Goal: Information Seeking & Learning: Learn about a topic

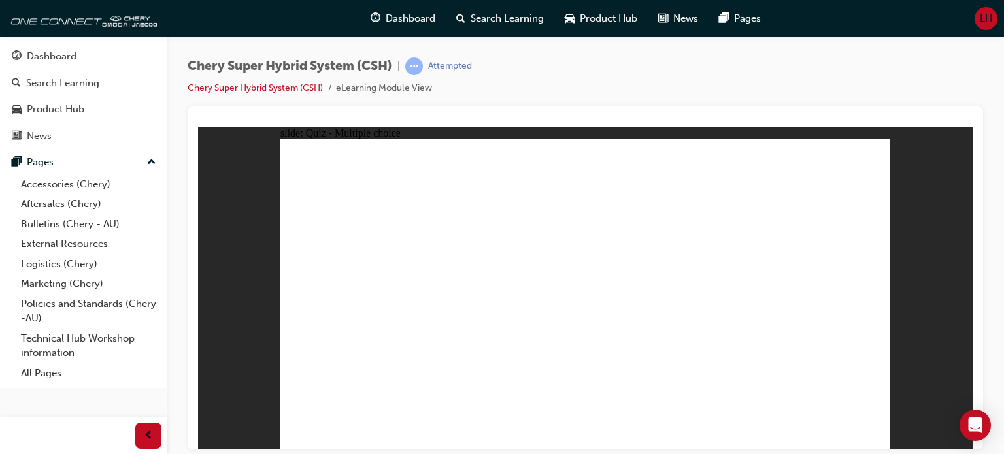
radio input "true"
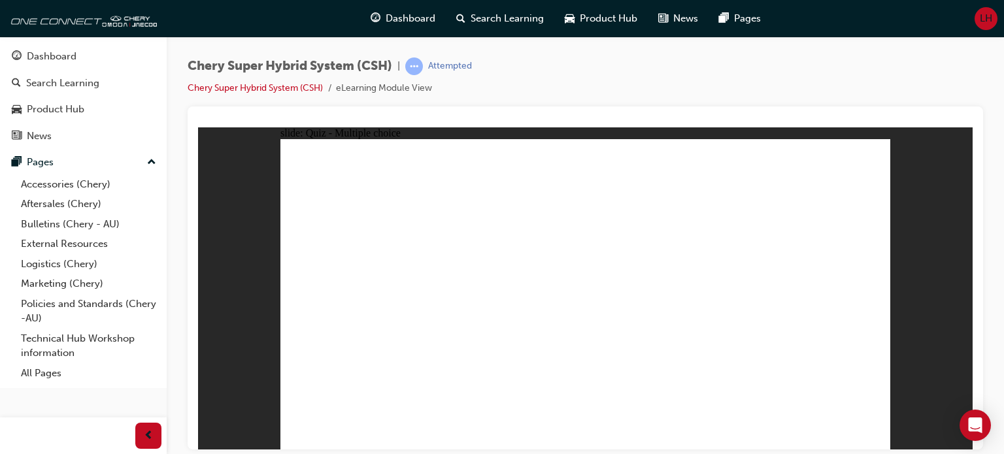
radio input "true"
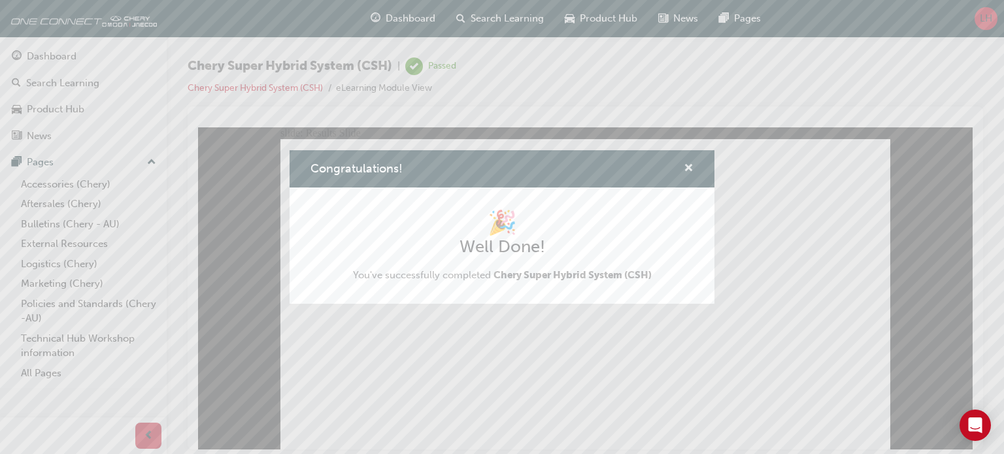
click at [687, 165] on span "cross-icon" at bounding box center [688, 169] width 10 height 12
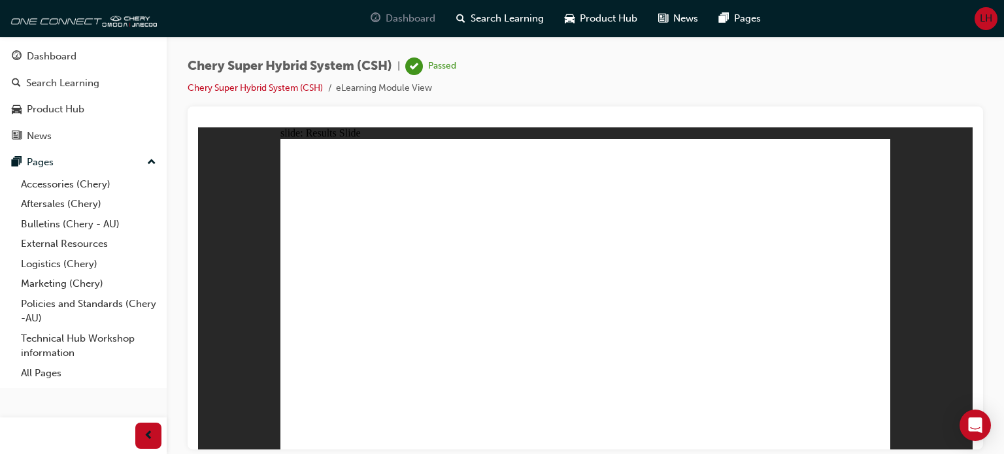
click at [415, 18] on span "Dashboard" at bounding box center [410, 18] width 50 height 15
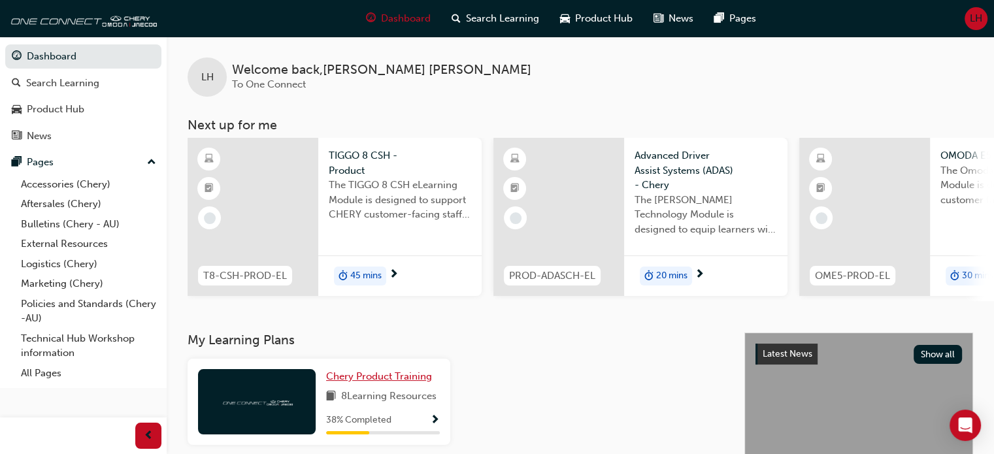
click at [383, 382] on span "Chery Product Training" at bounding box center [379, 376] width 106 height 12
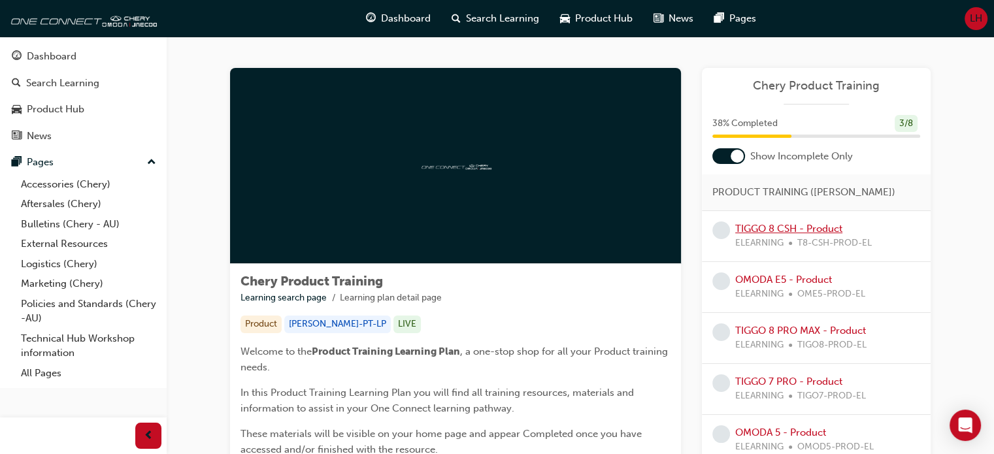
click at [778, 227] on link "TIGGO 8 CSH - Product" at bounding box center [788, 229] width 107 height 12
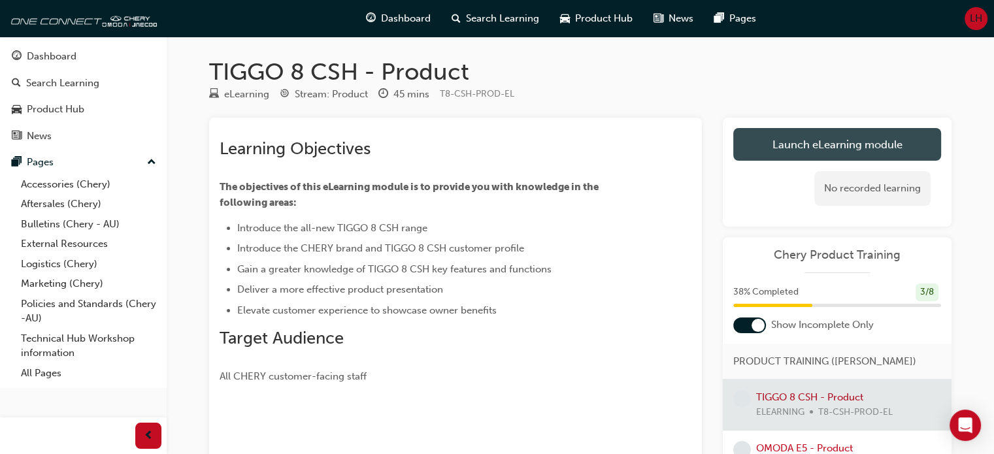
click at [810, 145] on link "Launch eLearning module" at bounding box center [837, 144] width 208 height 33
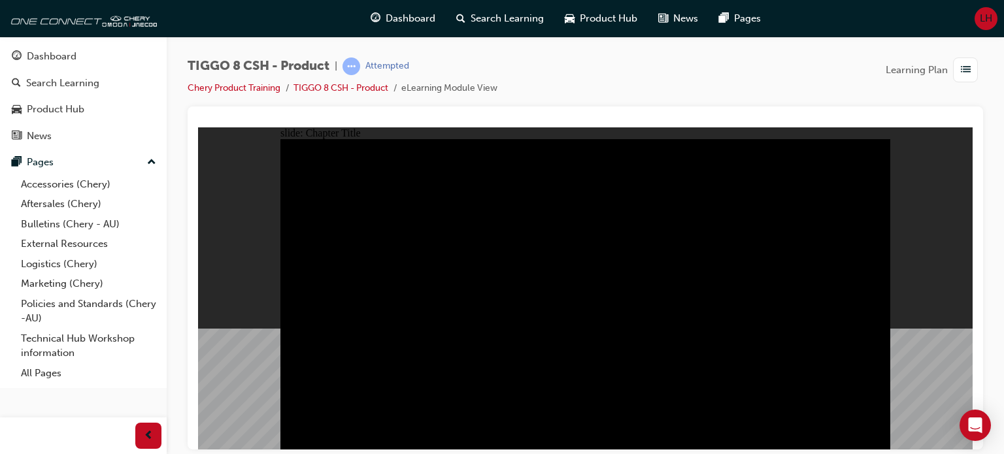
type input "23"
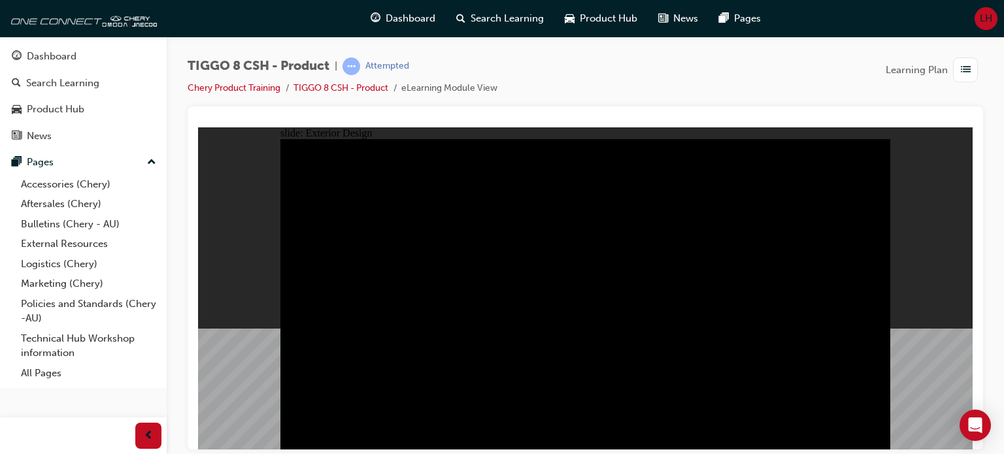
drag, startPoint x: 314, startPoint y: 173, endPoint x: 441, endPoint y: 185, distance: 127.9
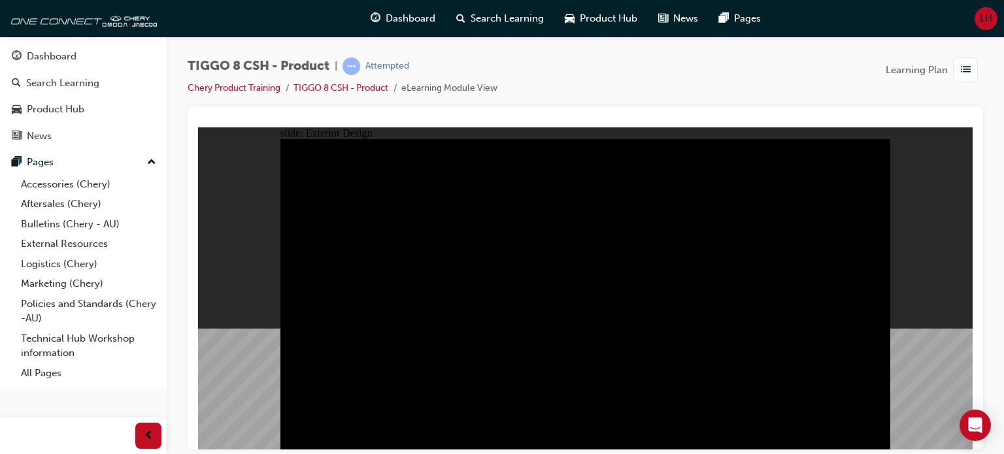
drag, startPoint x: 459, startPoint y: 228, endPoint x: 655, endPoint y: 425, distance: 278.1
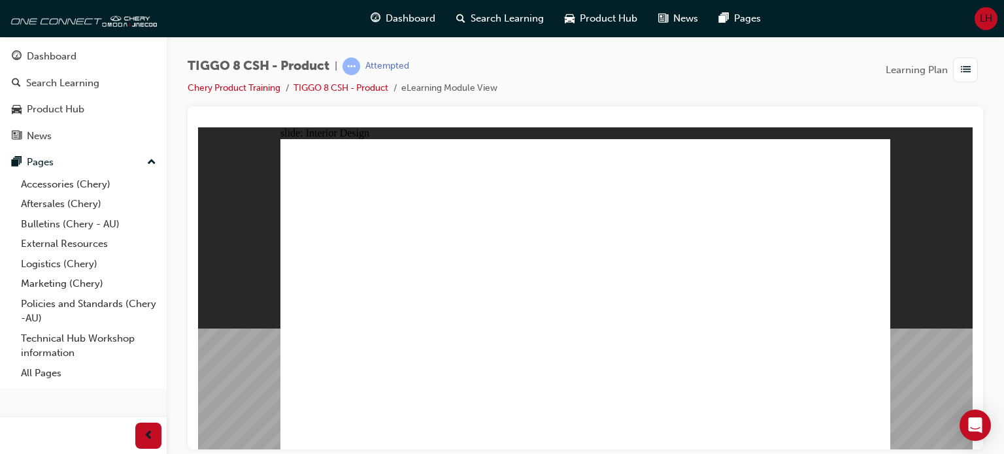
drag, startPoint x: 661, startPoint y: 312, endPoint x: 635, endPoint y: 325, distance: 28.9
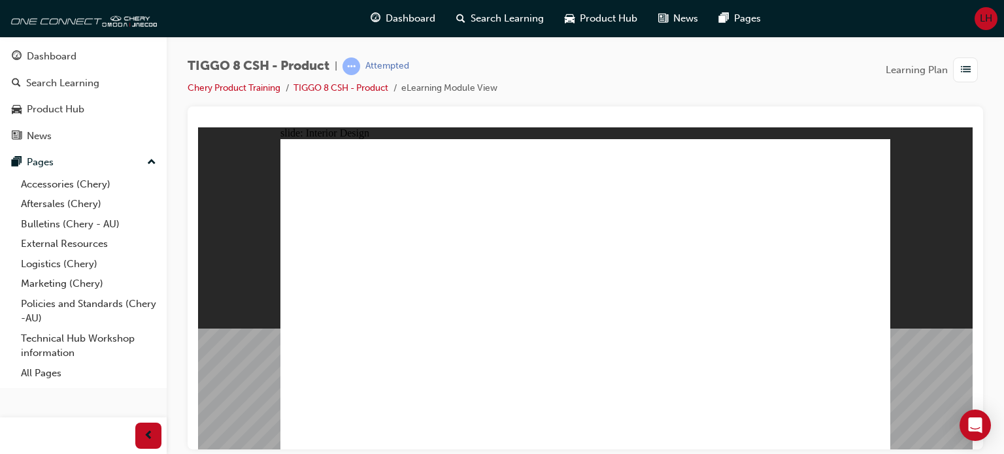
drag, startPoint x: 480, startPoint y: 306, endPoint x: 629, endPoint y: 323, distance: 150.0
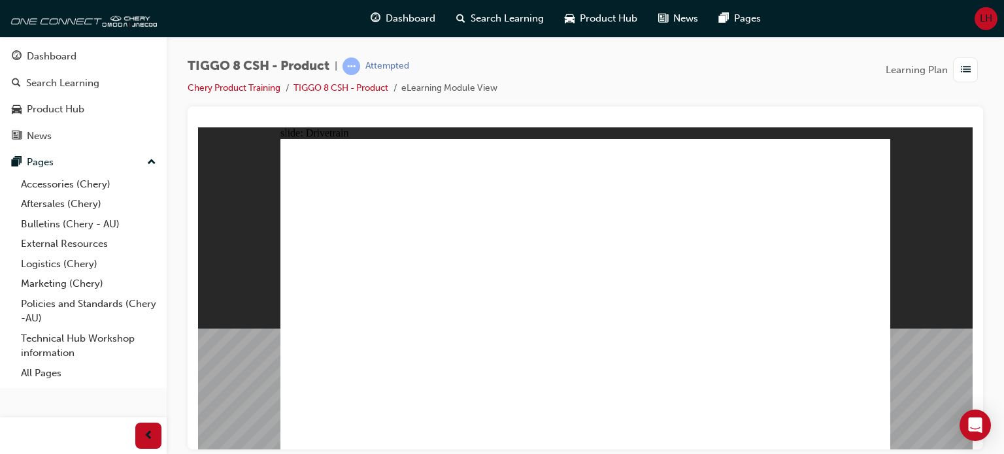
type input "24"
drag, startPoint x: 338, startPoint y: 279, endPoint x: 452, endPoint y: 293, distance: 115.2
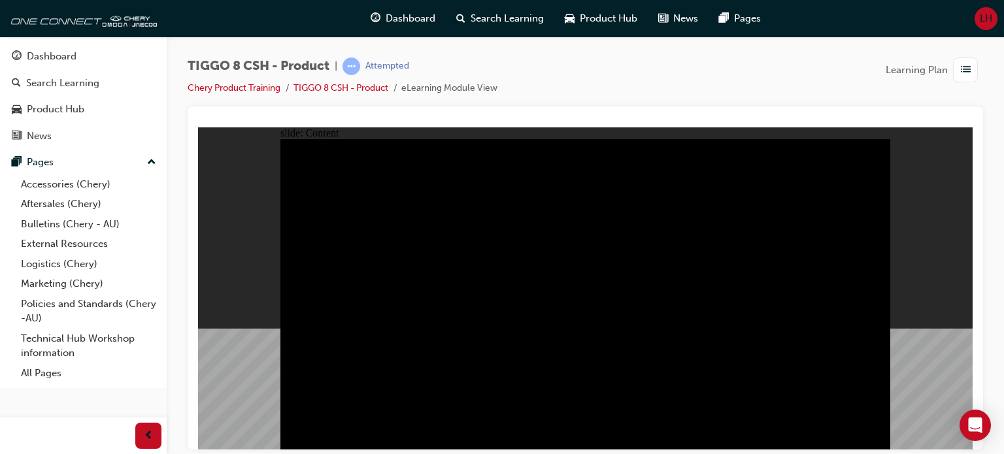
click at [918, 206] on div "slide: Content Rectangle 1 TIGGO 8 7 seats 7 SEATS STANDARD Third-row seats off…" at bounding box center [585, 288] width 774 height 323
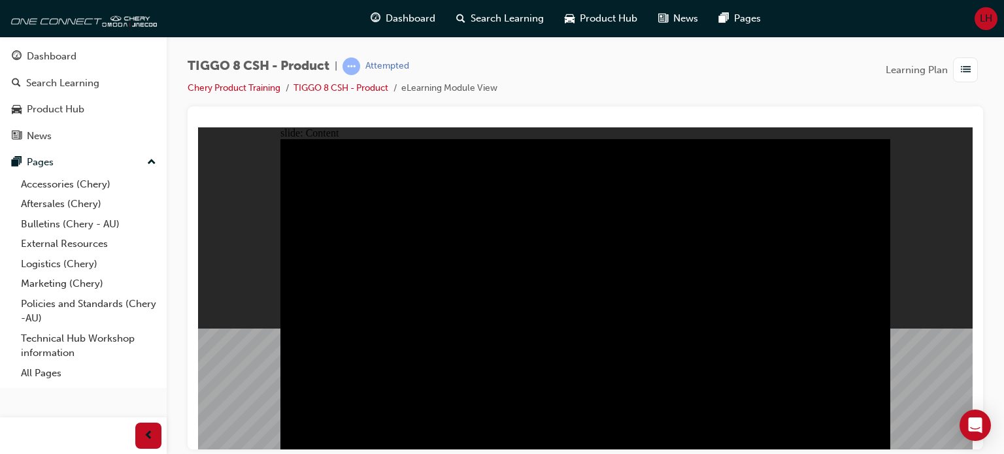
drag, startPoint x: 703, startPoint y: 408, endPoint x: 745, endPoint y: 408, distance: 41.8
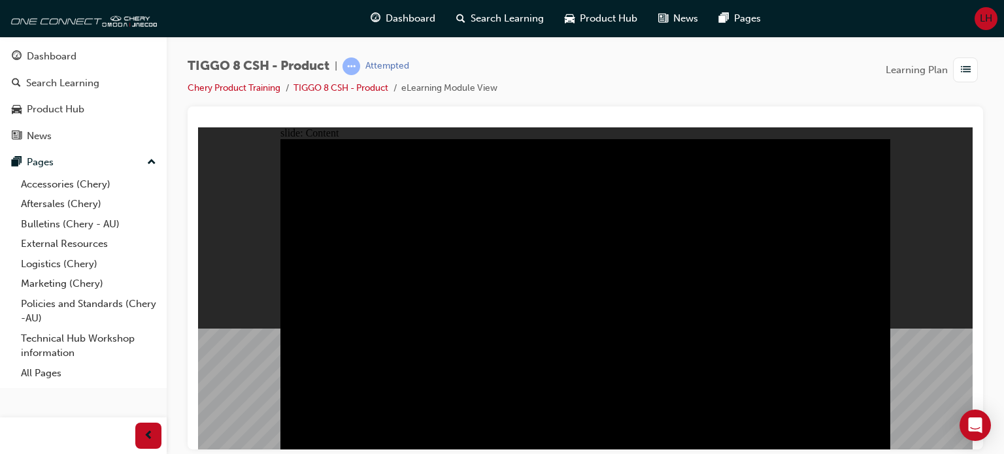
drag, startPoint x: 489, startPoint y: 235, endPoint x: 517, endPoint y: 348, distance: 116.0
drag, startPoint x: 517, startPoint y: 348, endPoint x: 770, endPoint y: 225, distance: 281.1
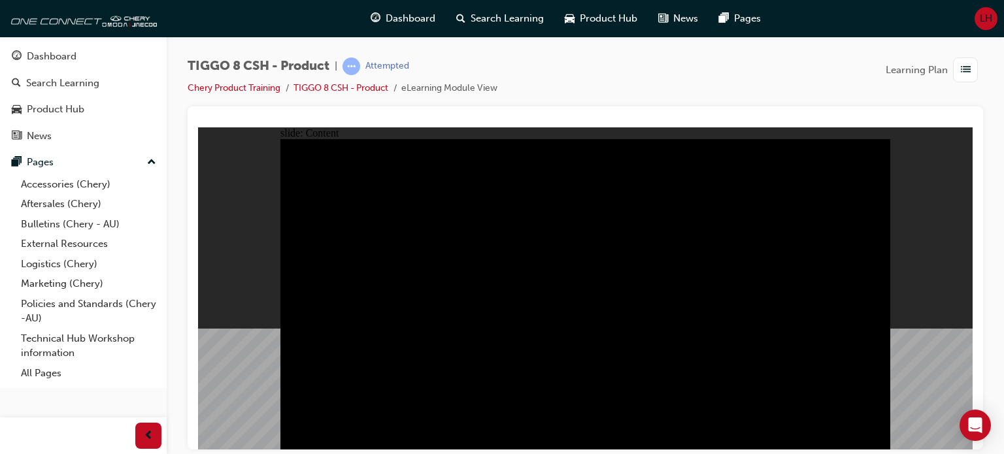
drag, startPoint x: 805, startPoint y: 376, endPoint x: 619, endPoint y: 327, distance: 191.9
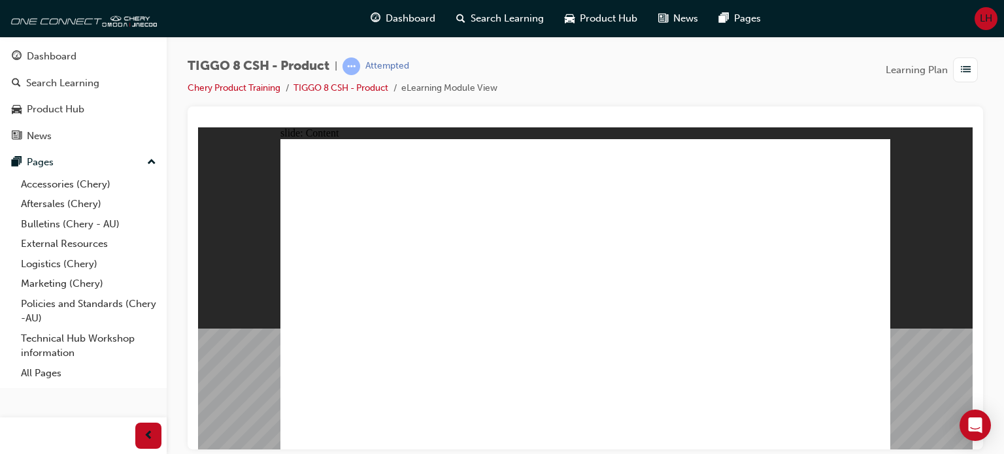
drag, startPoint x: 612, startPoint y: 418, endPoint x: 872, endPoint y: 163, distance: 364.5
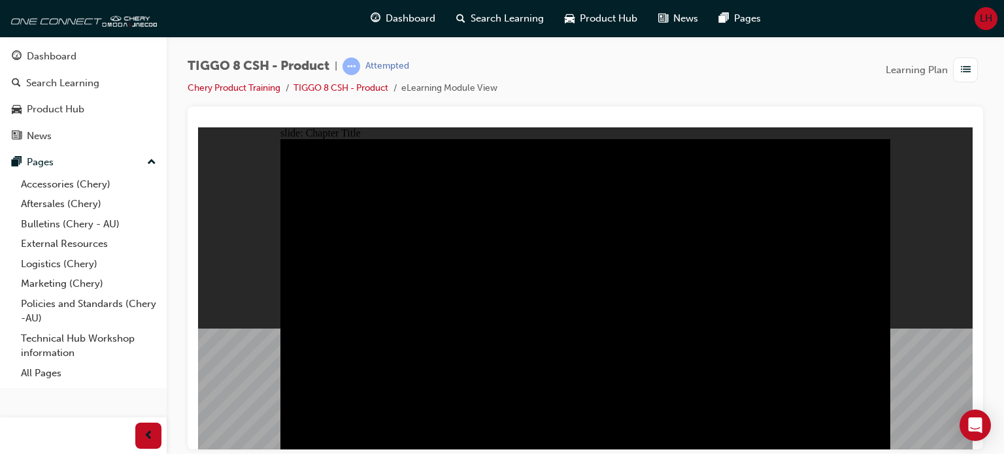
radio input "true"
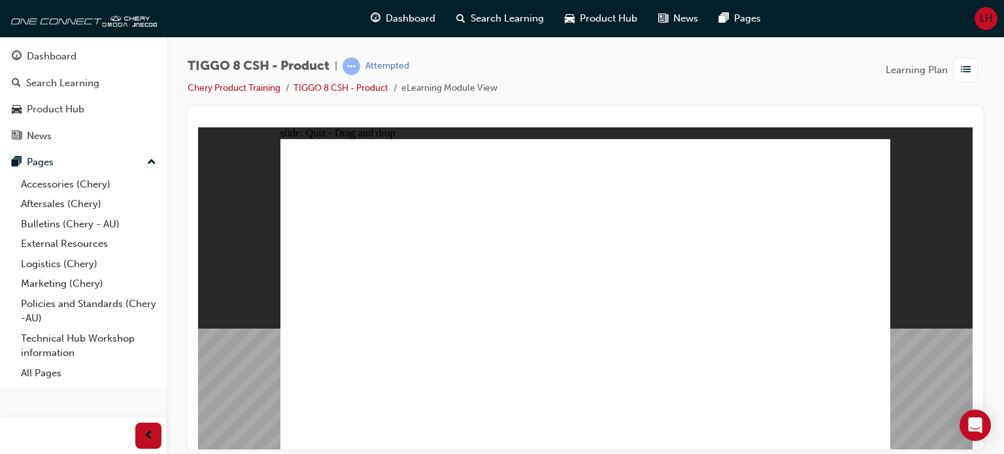
drag, startPoint x: 703, startPoint y: 171, endPoint x: 492, endPoint y: 320, distance: 258.7
drag, startPoint x: 630, startPoint y: 229, endPoint x: 589, endPoint y: 314, distance: 94.4
drag, startPoint x: 752, startPoint y: 228, endPoint x: 819, endPoint y: 306, distance: 102.8
drag, startPoint x: 808, startPoint y: 169, endPoint x: 352, endPoint y: 318, distance: 479.8
drag, startPoint x: 546, startPoint y: 159, endPoint x: 694, endPoint y: 299, distance: 202.9
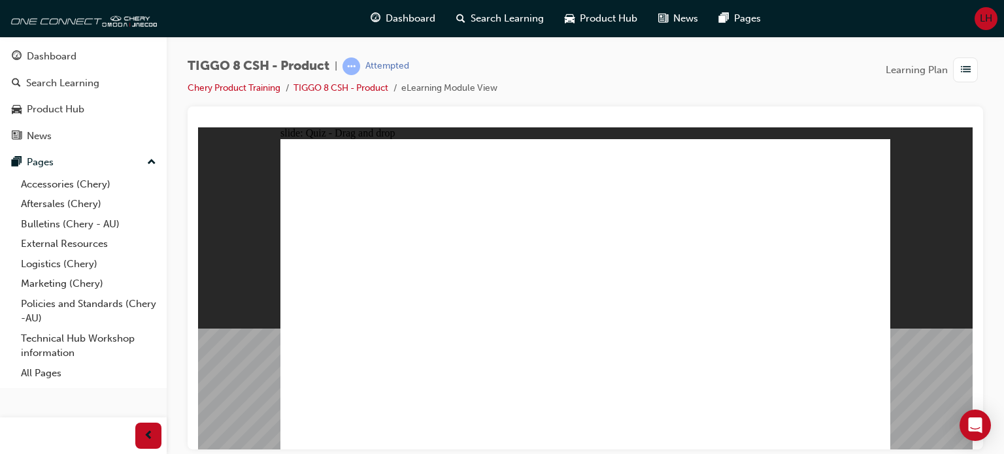
checkbox input "true"
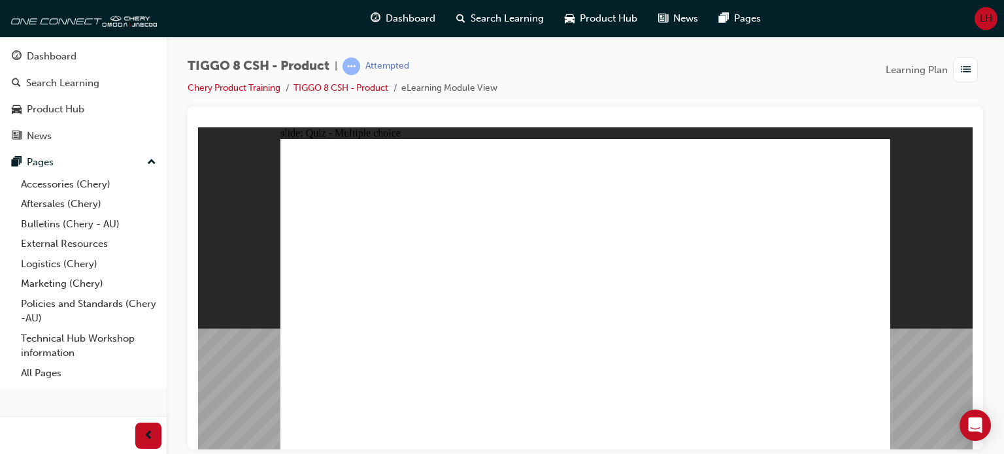
radio input "true"
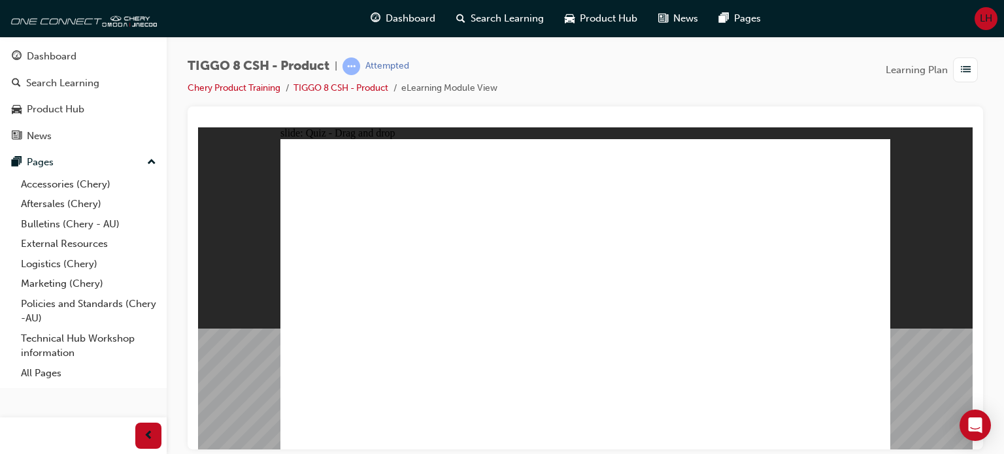
drag, startPoint x: 604, startPoint y: 168, endPoint x: 659, endPoint y: 350, distance: 189.6
drag, startPoint x: 694, startPoint y: 167, endPoint x: 697, endPoint y: 319, distance: 152.3
drag, startPoint x: 706, startPoint y: 191, endPoint x: 617, endPoint y: 348, distance: 179.9
drag, startPoint x: 698, startPoint y: 218, endPoint x: 705, endPoint y: 357, distance: 139.3
drag, startPoint x: 793, startPoint y: 169, endPoint x: 446, endPoint y: 320, distance: 378.6
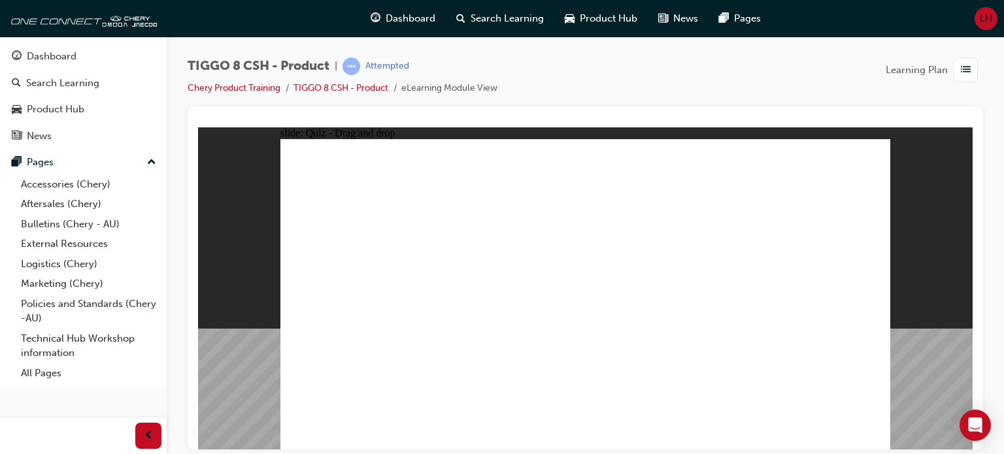
drag, startPoint x: 553, startPoint y: 189, endPoint x: 615, endPoint y: 368, distance: 189.5
drag, startPoint x: 789, startPoint y: 199, endPoint x: 323, endPoint y: 337, distance: 485.2
drag, startPoint x: 788, startPoint y: 168, endPoint x: 693, endPoint y: 354, distance: 209.2
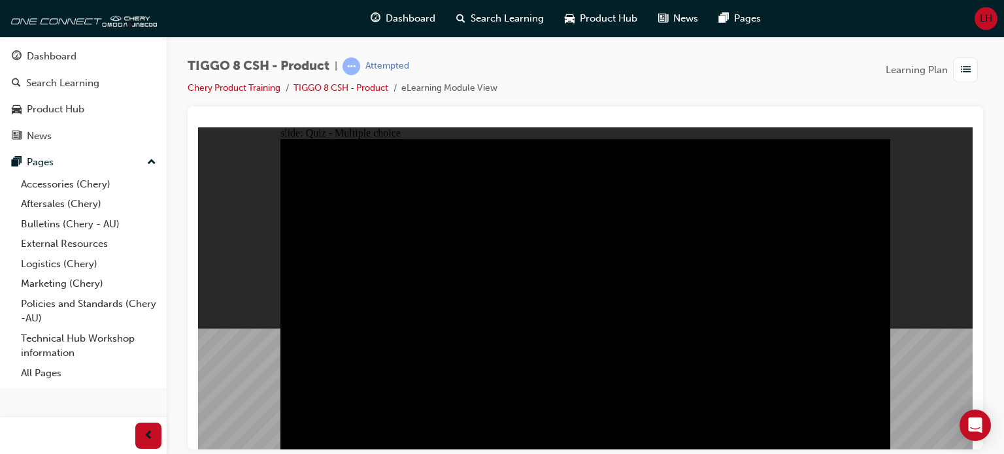
radio input "true"
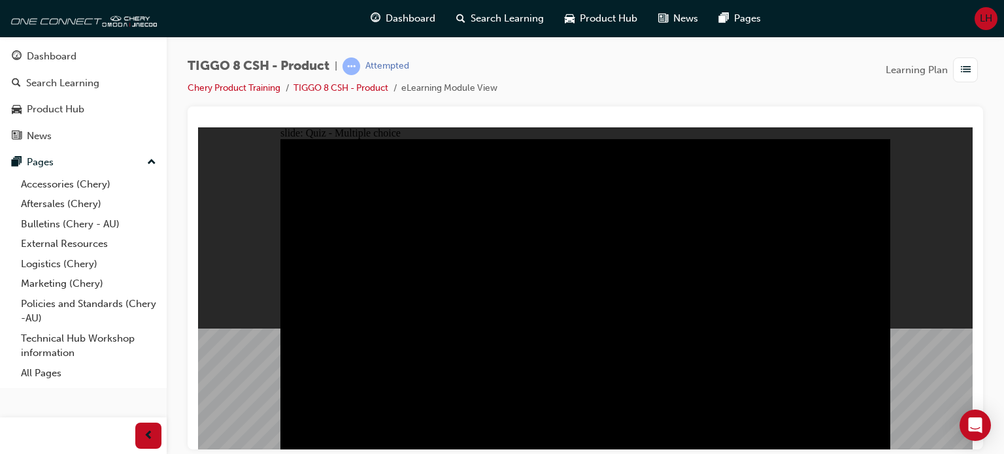
radio input "true"
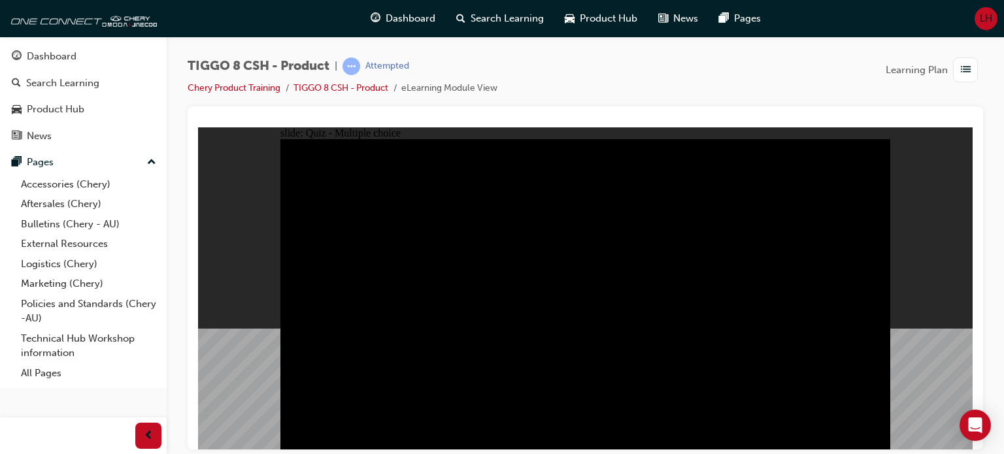
checkbox input "true"
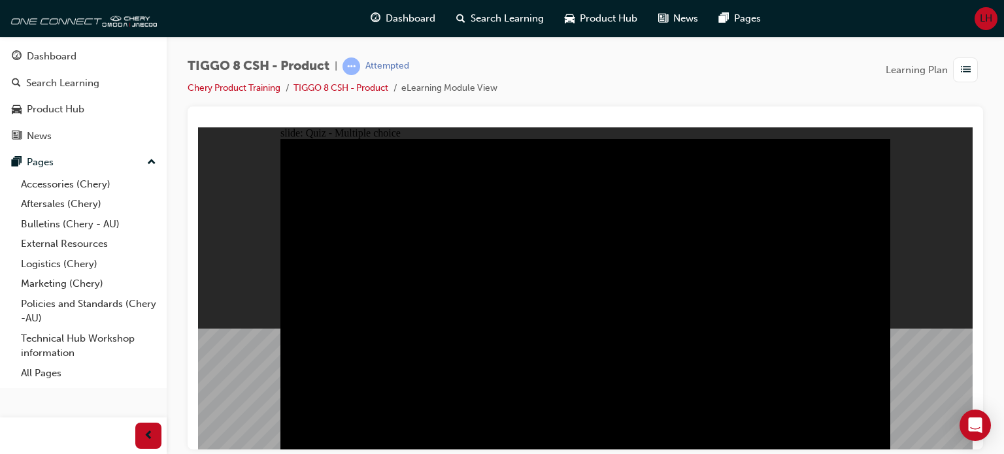
checkbox input "false"
checkbox input "true"
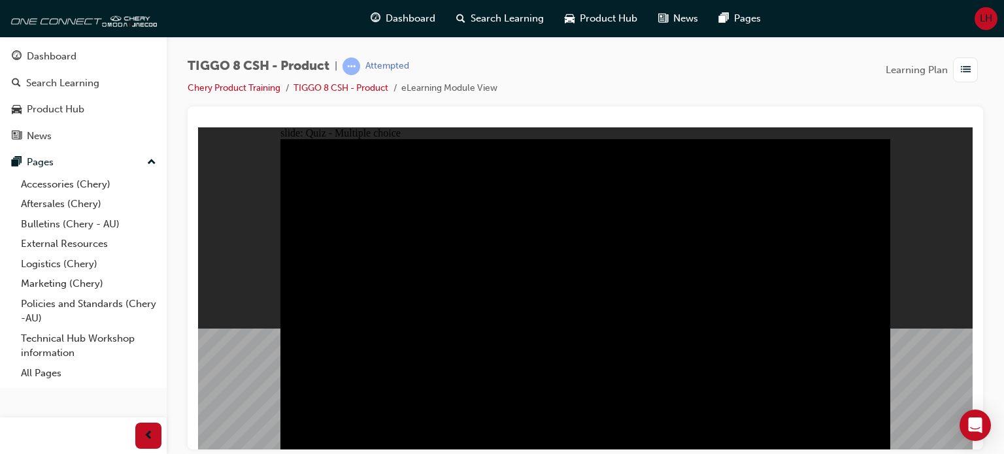
checkbox input "true"
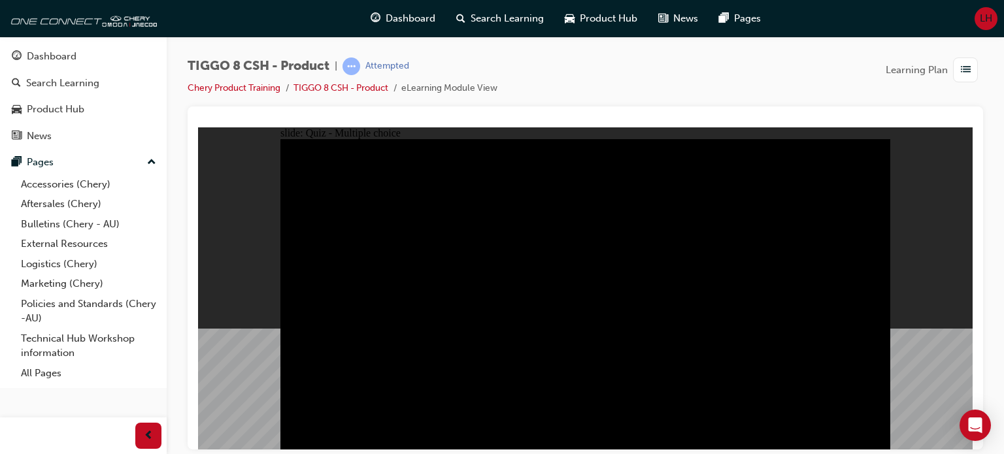
checkbox input "true"
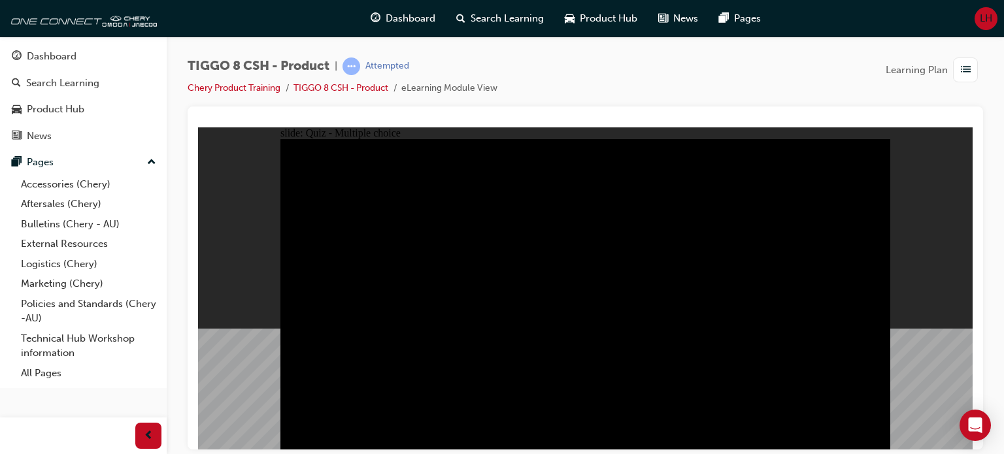
radio input "false"
radio input "true"
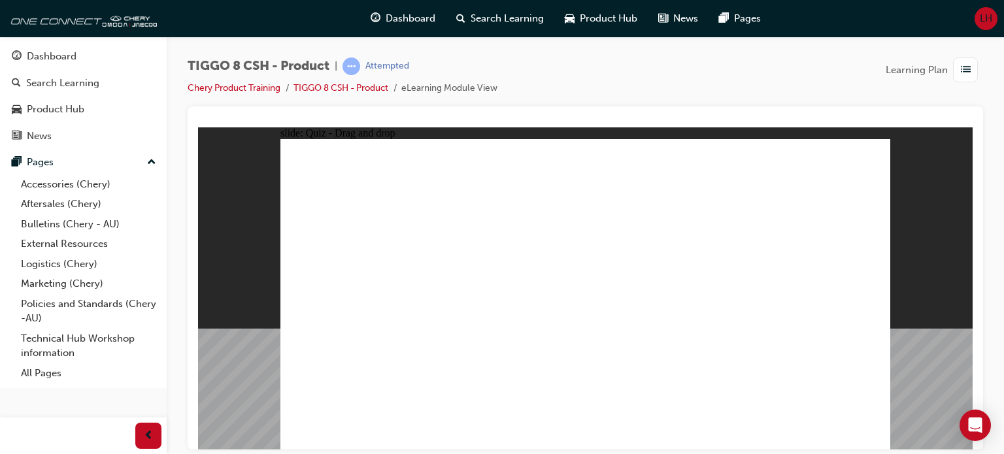
drag, startPoint x: 682, startPoint y: 172, endPoint x: 470, endPoint y: 314, distance: 255.3
drag, startPoint x: 622, startPoint y: 229, endPoint x: 583, endPoint y: 306, distance: 86.5
drag, startPoint x: 739, startPoint y: 229, endPoint x: 815, endPoint y: 291, distance: 98.4
drag, startPoint x: 799, startPoint y: 167, endPoint x: 348, endPoint y: 314, distance: 474.8
drag, startPoint x: 559, startPoint y: 172, endPoint x: 702, endPoint y: 310, distance: 197.8
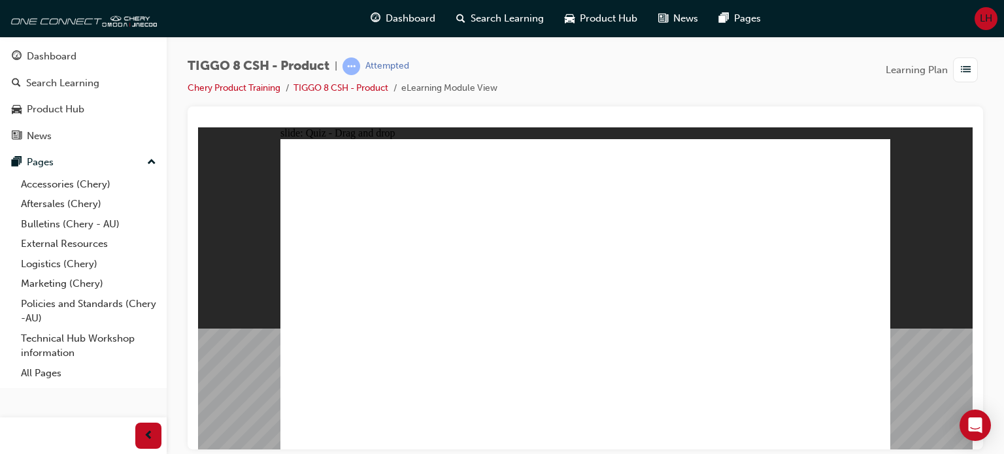
checkbox input "true"
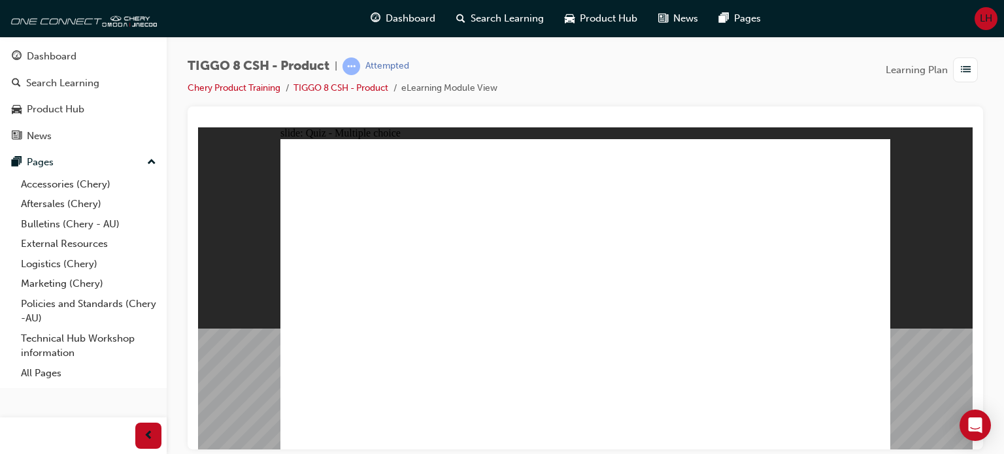
radio input "true"
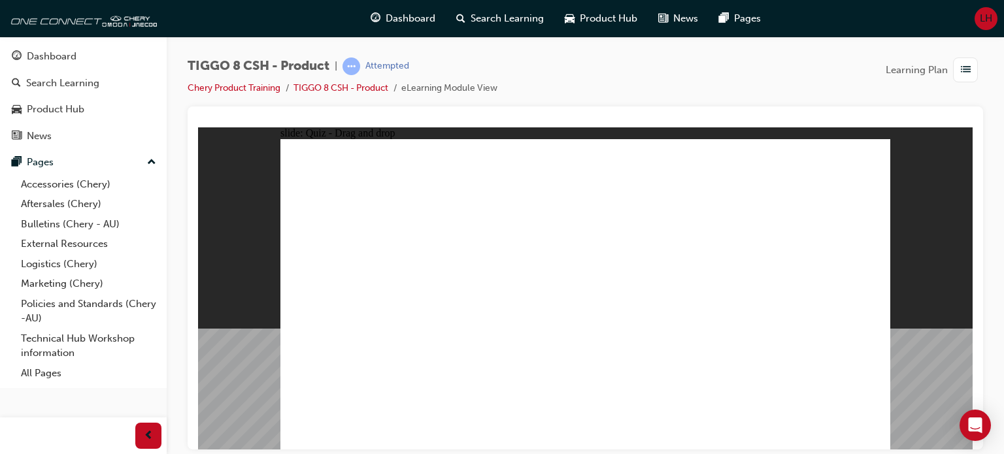
drag, startPoint x: 569, startPoint y: 178, endPoint x: 601, endPoint y: 322, distance: 147.9
drag, startPoint x: 690, startPoint y: 164, endPoint x: 709, endPoint y: 310, distance: 146.9
drag, startPoint x: 703, startPoint y: 192, endPoint x: 629, endPoint y: 353, distance: 177.1
drag, startPoint x: 689, startPoint y: 216, endPoint x: 698, endPoint y: 335, distance: 119.9
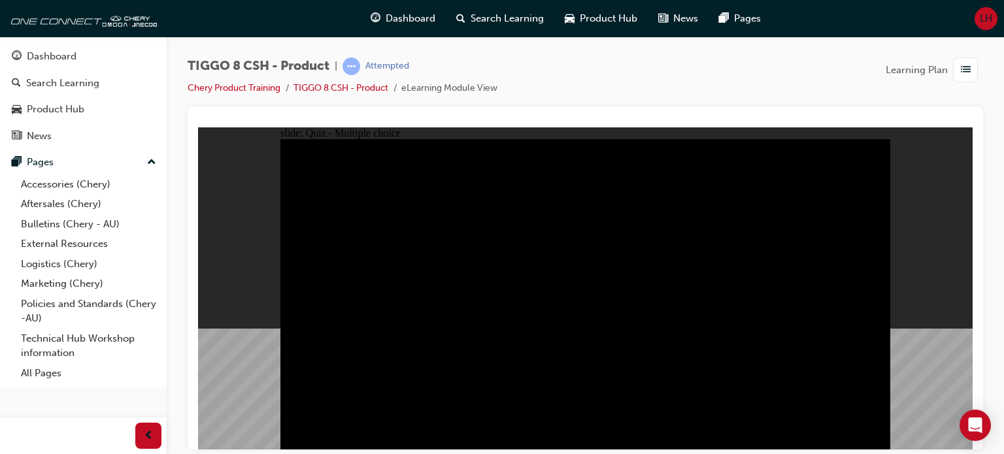
radio input "true"
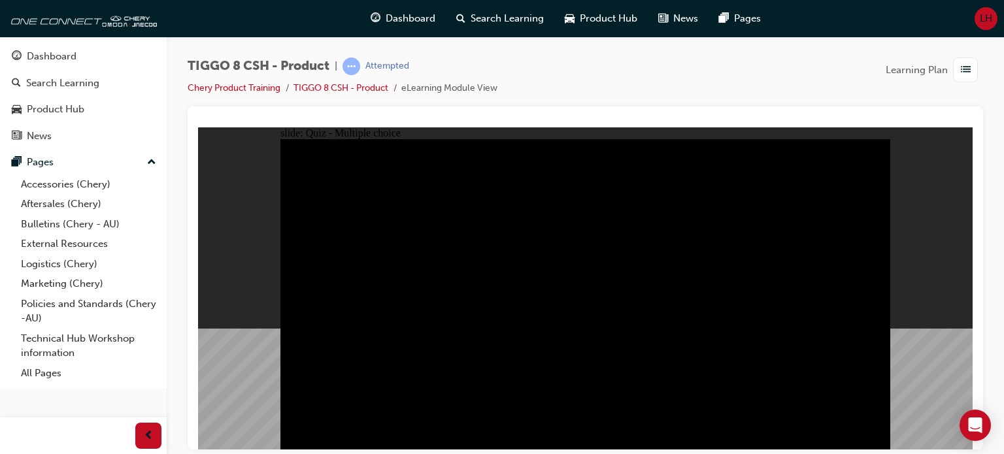
radio input "true"
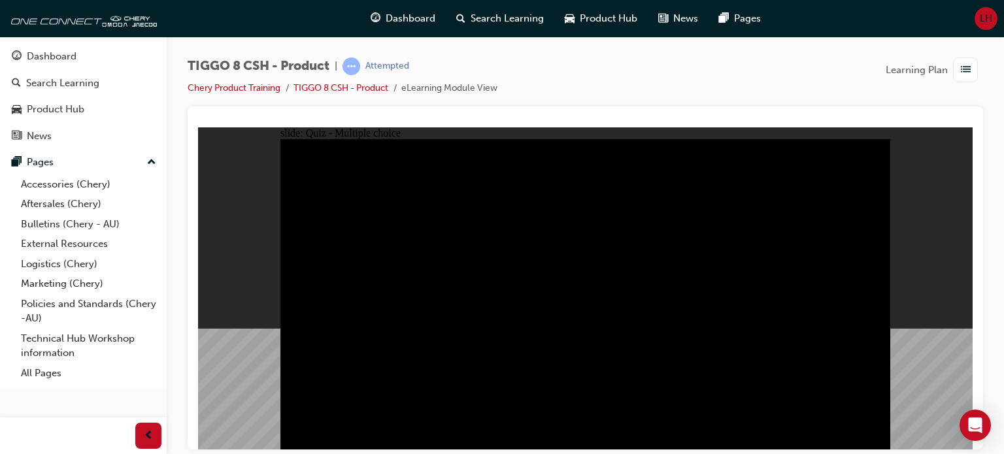
checkbox input "true"
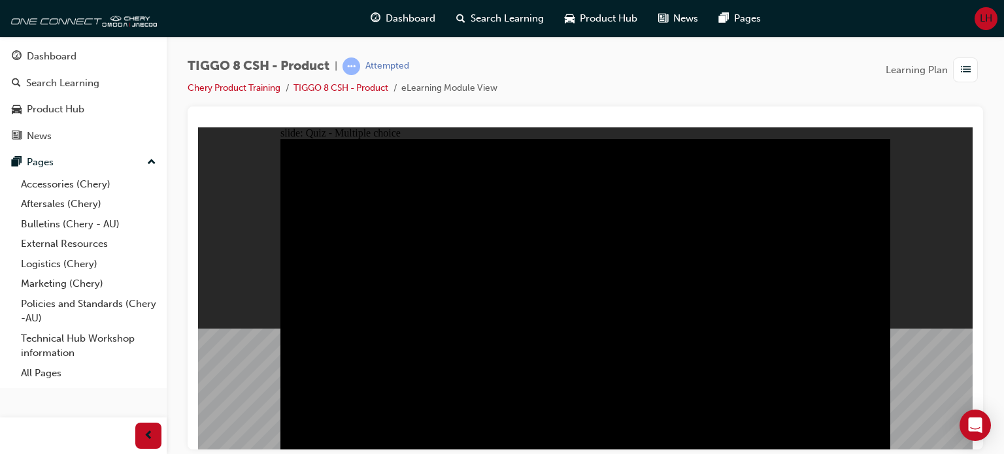
checkbox input "true"
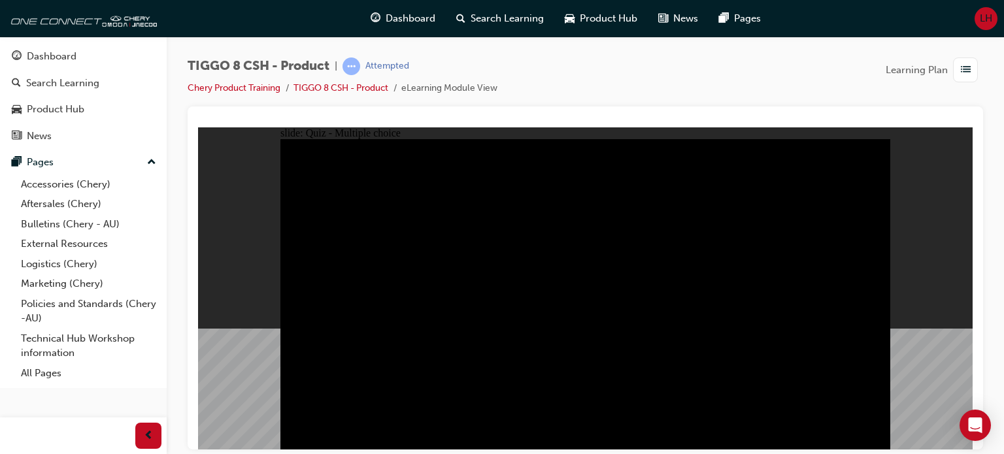
checkbox input "true"
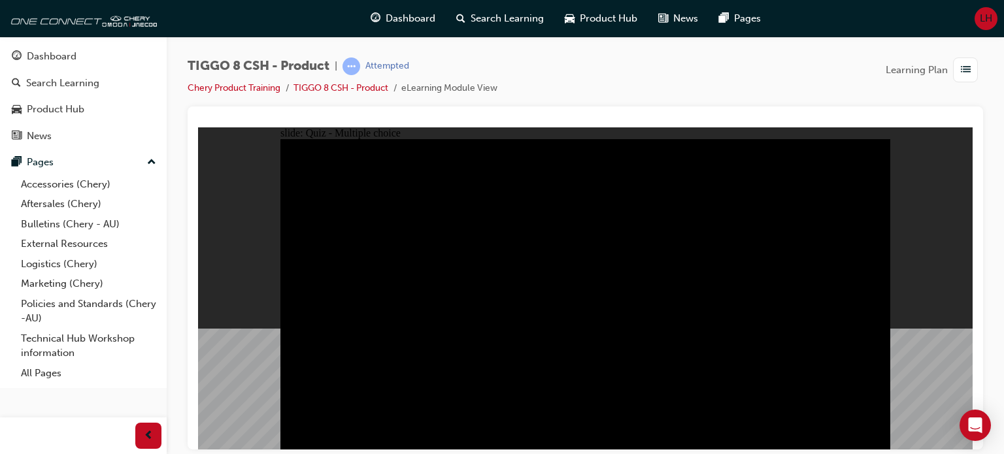
checkbox input "true"
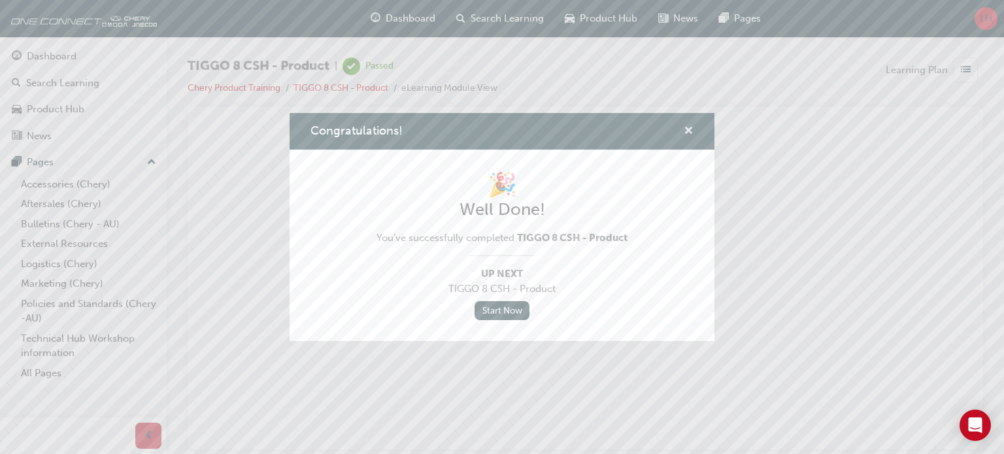
click at [689, 130] on span "cross-icon" at bounding box center [688, 132] width 10 height 12
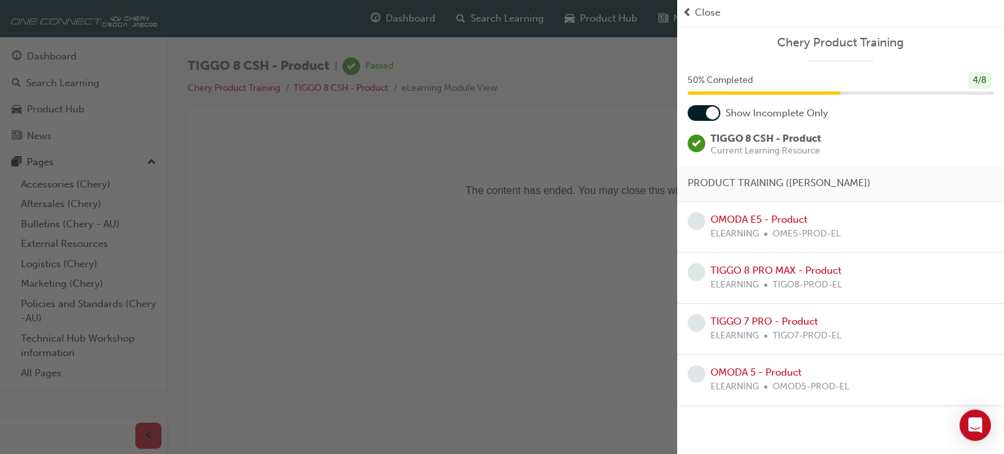
click at [703, 13] on span "Close" at bounding box center [707, 12] width 25 height 15
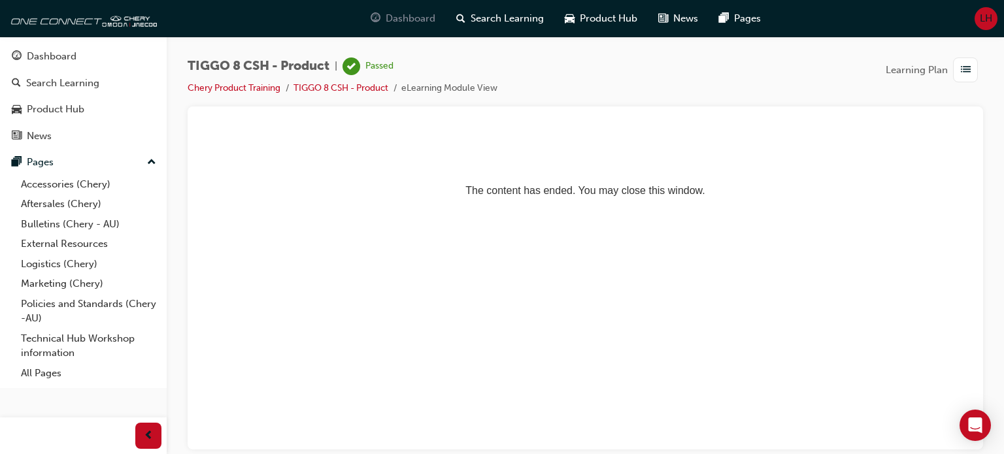
click at [408, 20] on span "Dashboard" at bounding box center [410, 18] width 50 height 15
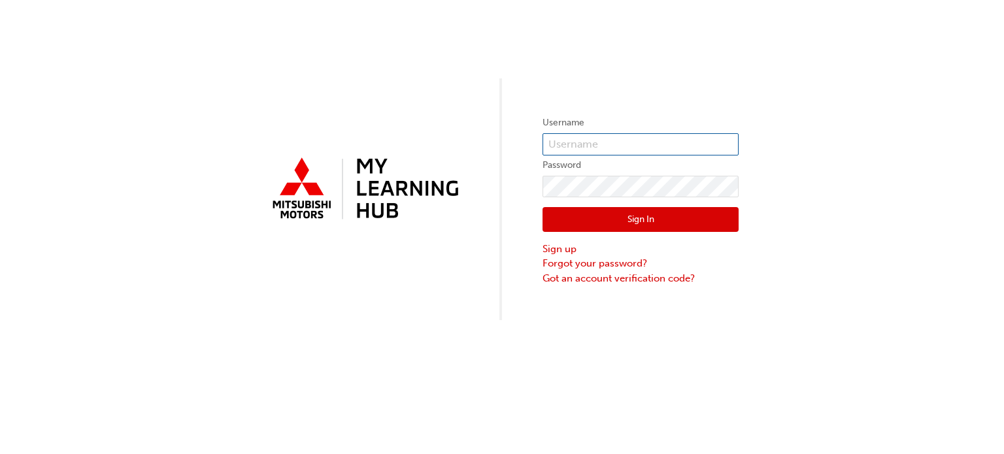
type input "[PERSON_NAME][EMAIL_ADDRESS][PERSON_NAME][DOMAIN_NAME]"
click at [649, 217] on button "Sign In" at bounding box center [640, 219] width 196 height 25
